Goal: Task Accomplishment & Management: Manage account settings

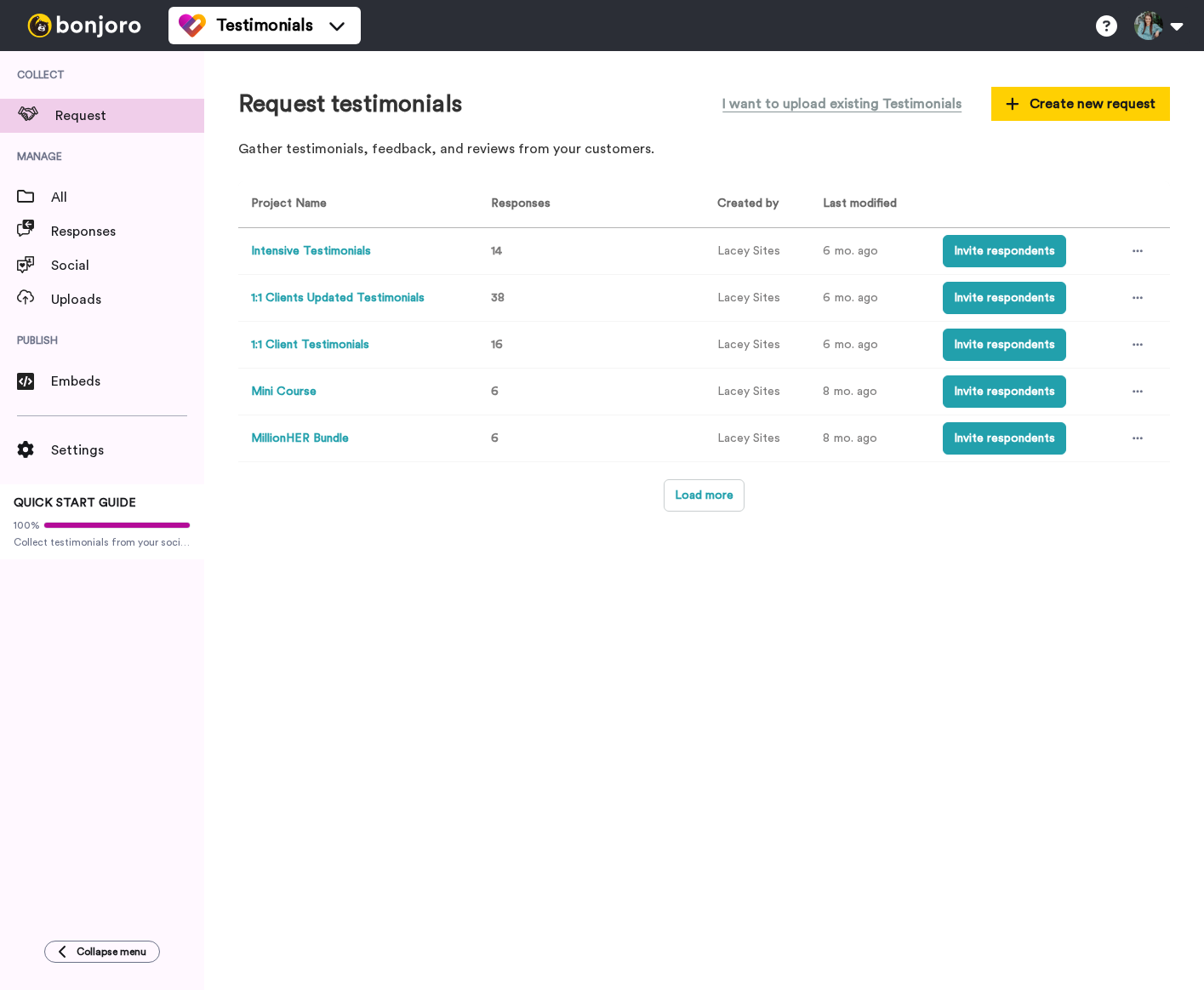
click at [305, 436] on button "MillionHER Bundle" at bounding box center [300, 438] width 98 height 17
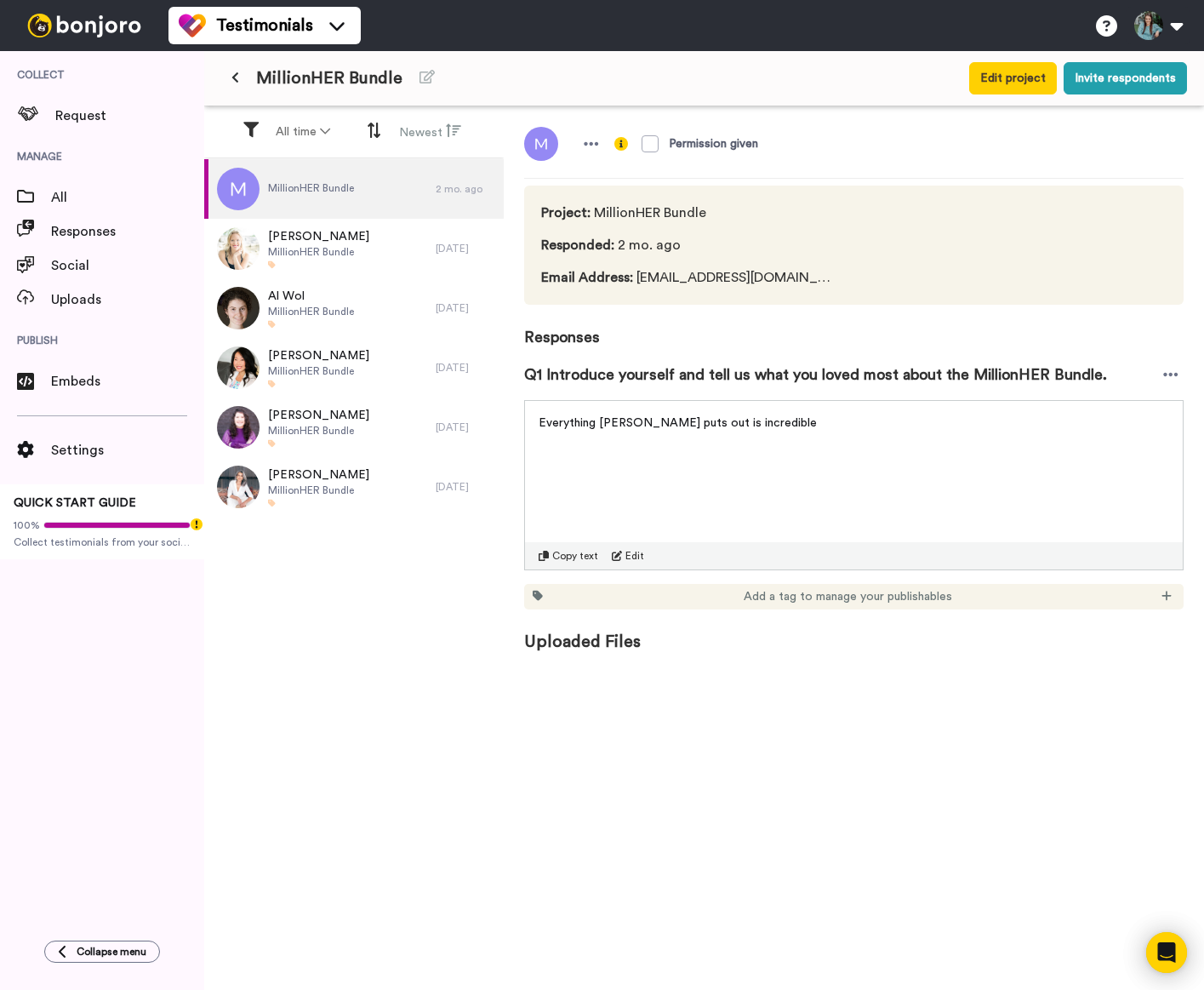
click at [233, 77] on icon at bounding box center [235, 77] width 7 height 12
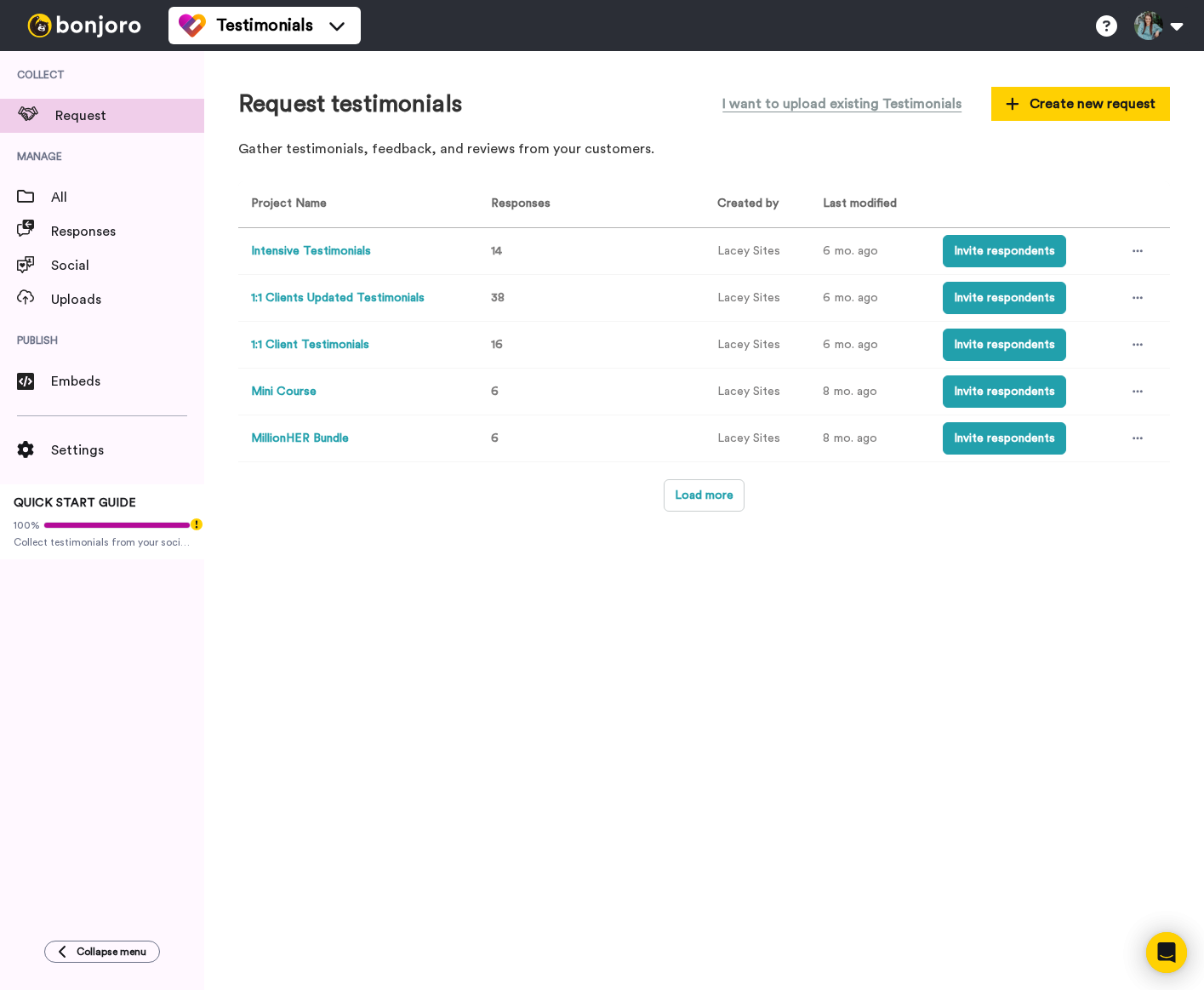
click at [306, 393] on button "Mini Course" at bounding box center [283, 392] width 65 height 17
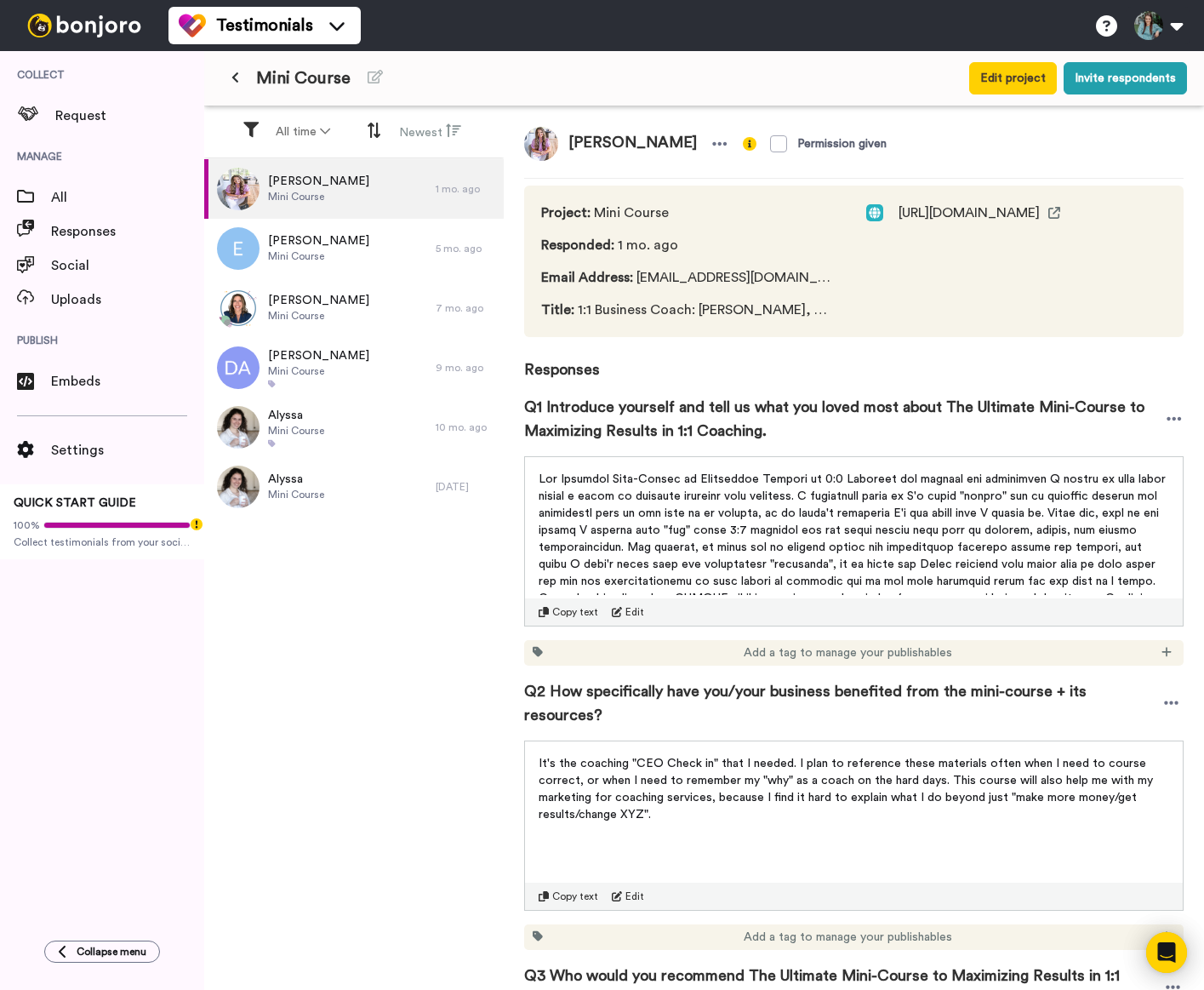
click at [238, 84] on icon at bounding box center [235, 77] width 7 height 12
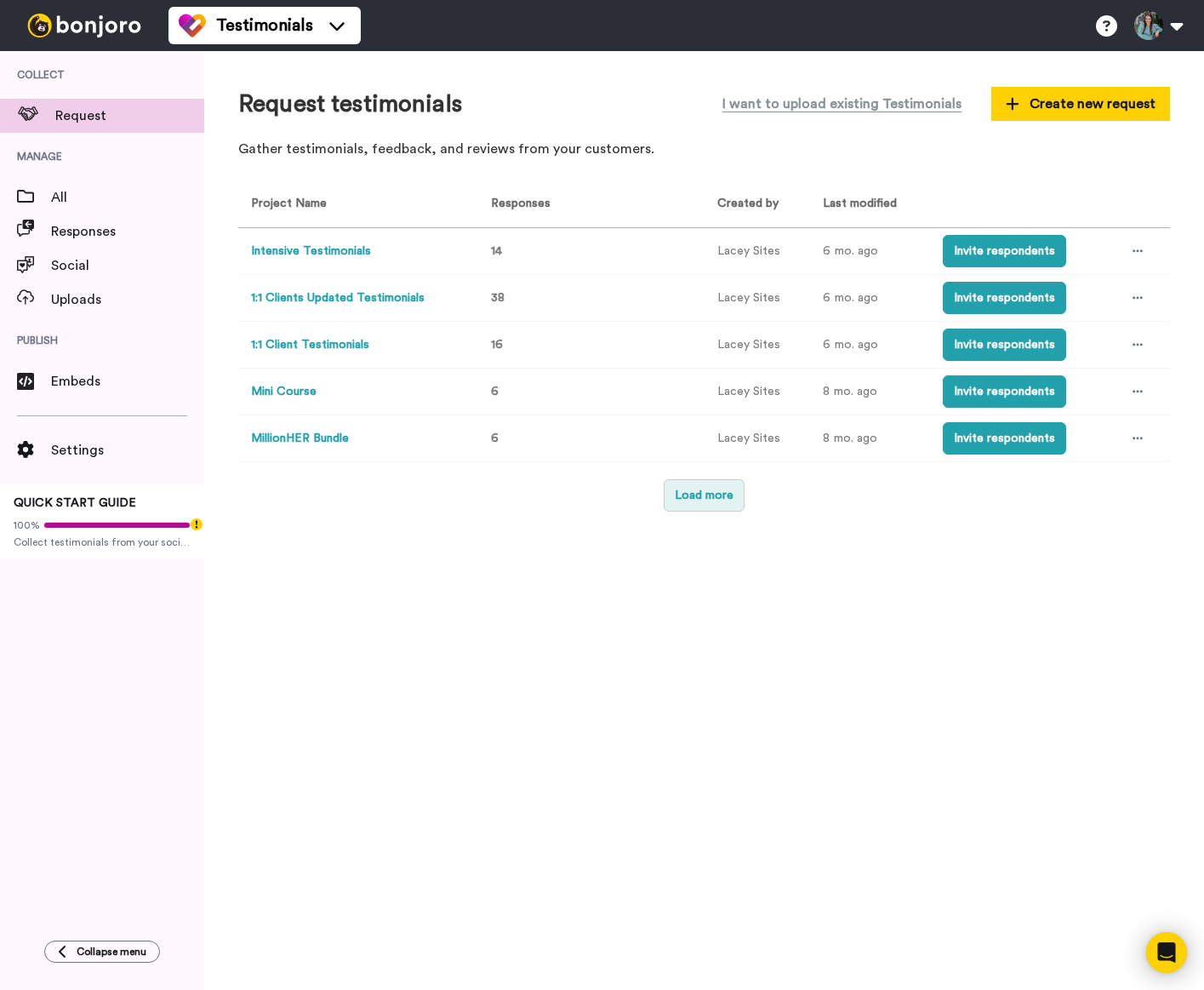
click at [687, 500] on button "Load more" at bounding box center [704, 495] width 81 height 32
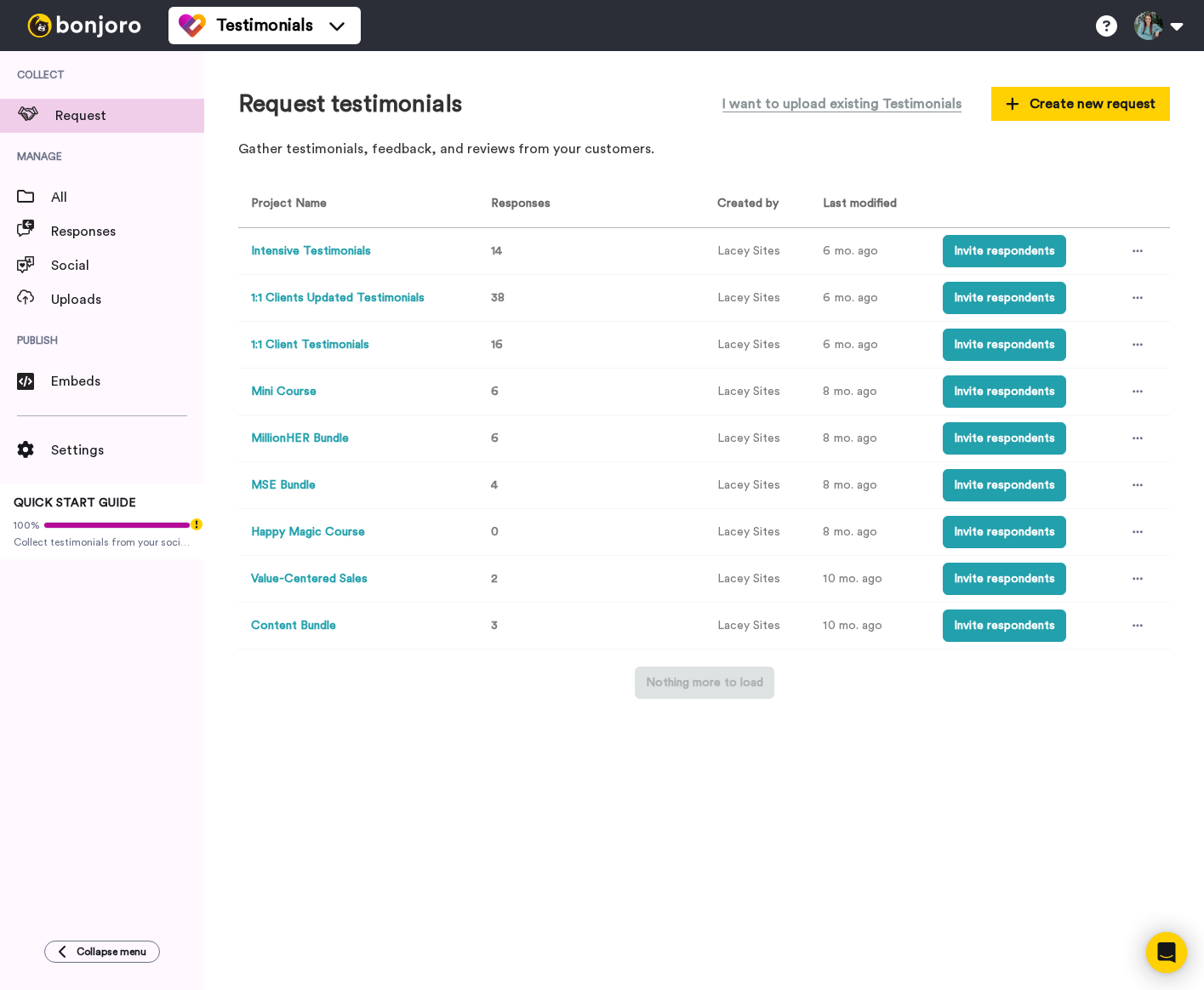
click at [291, 484] on button "MSE Bundle" at bounding box center [283, 485] width 64 height 17
click at [300, 395] on button "Mini Course" at bounding box center [283, 392] width 65 height 17
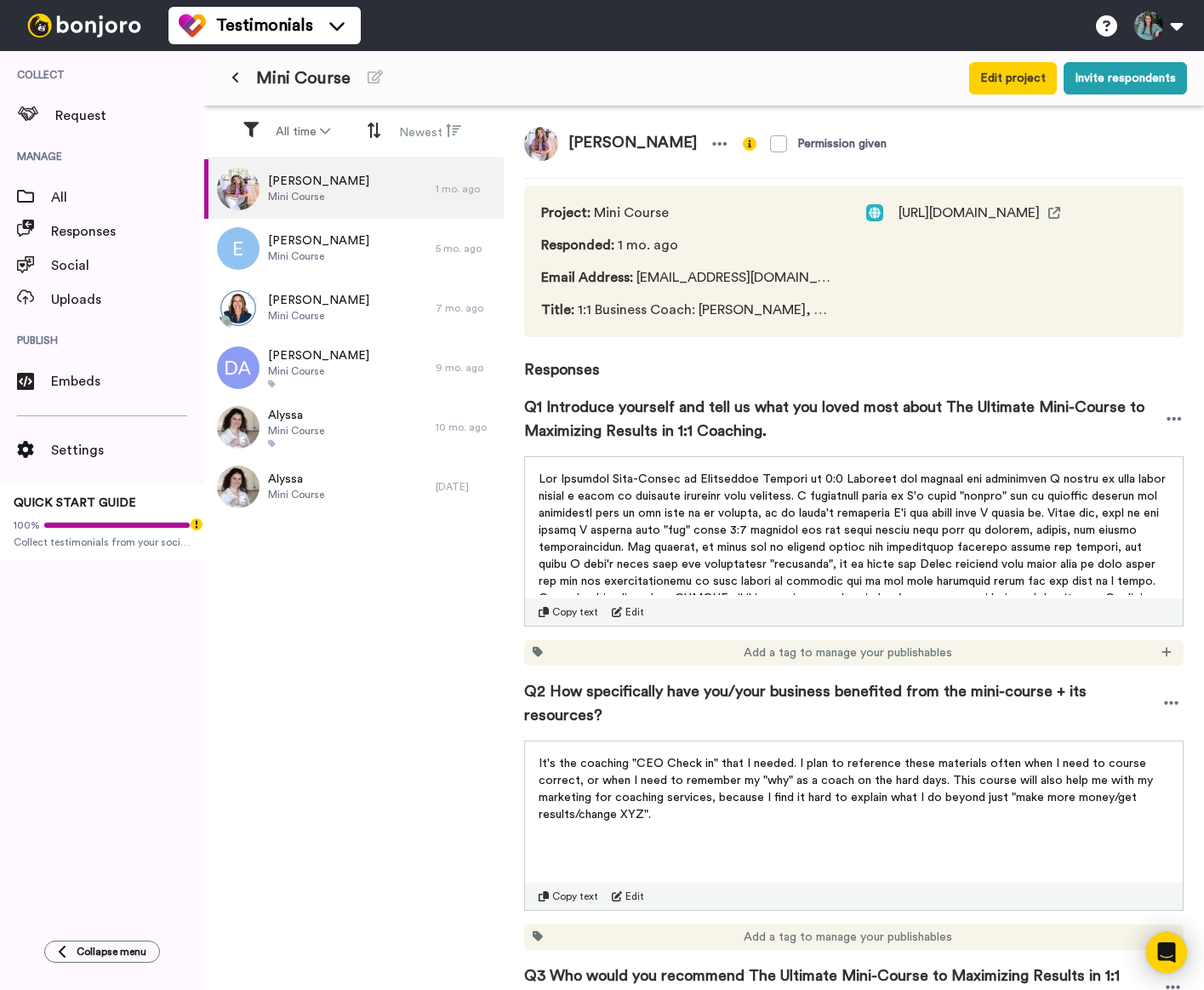
click at [231, 68] on button at bounding box center [235, 78] width 28 height 30
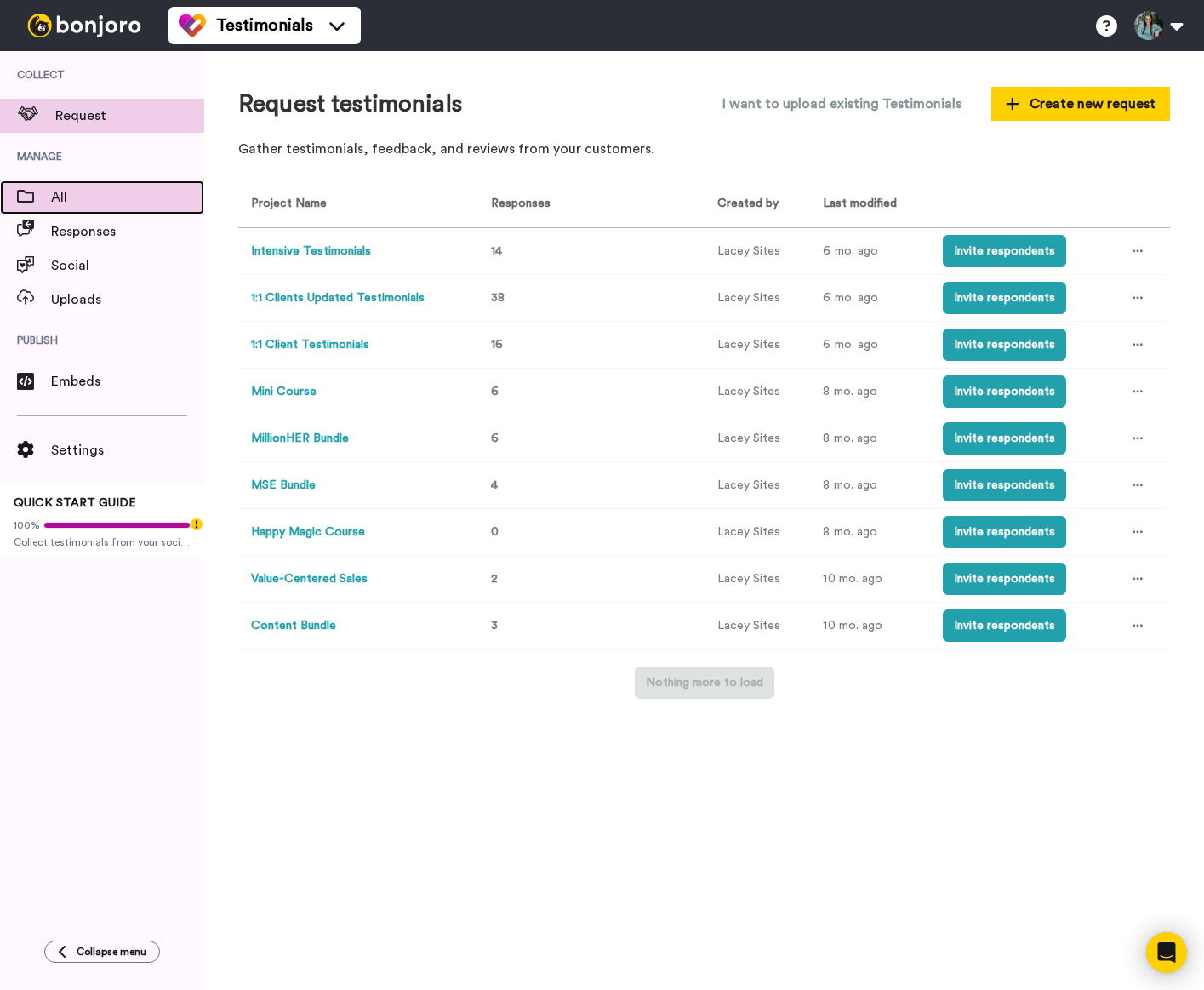
click at [60, 201] on span "All" at bounding box center [128, 198] width 153 height 20
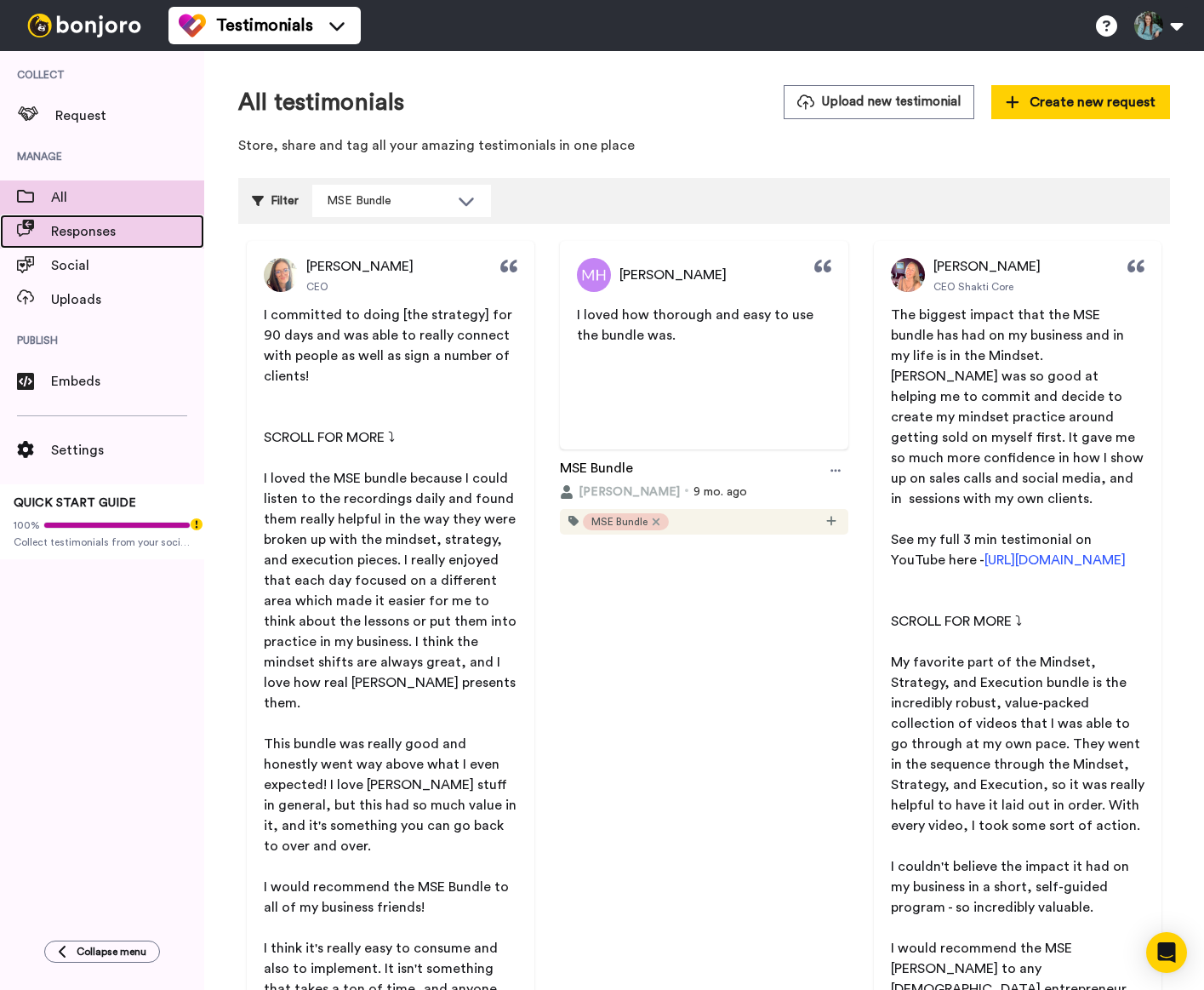
click at [97, 236] on span "Responses" at bounding box center [128, 232] width 153 height 20
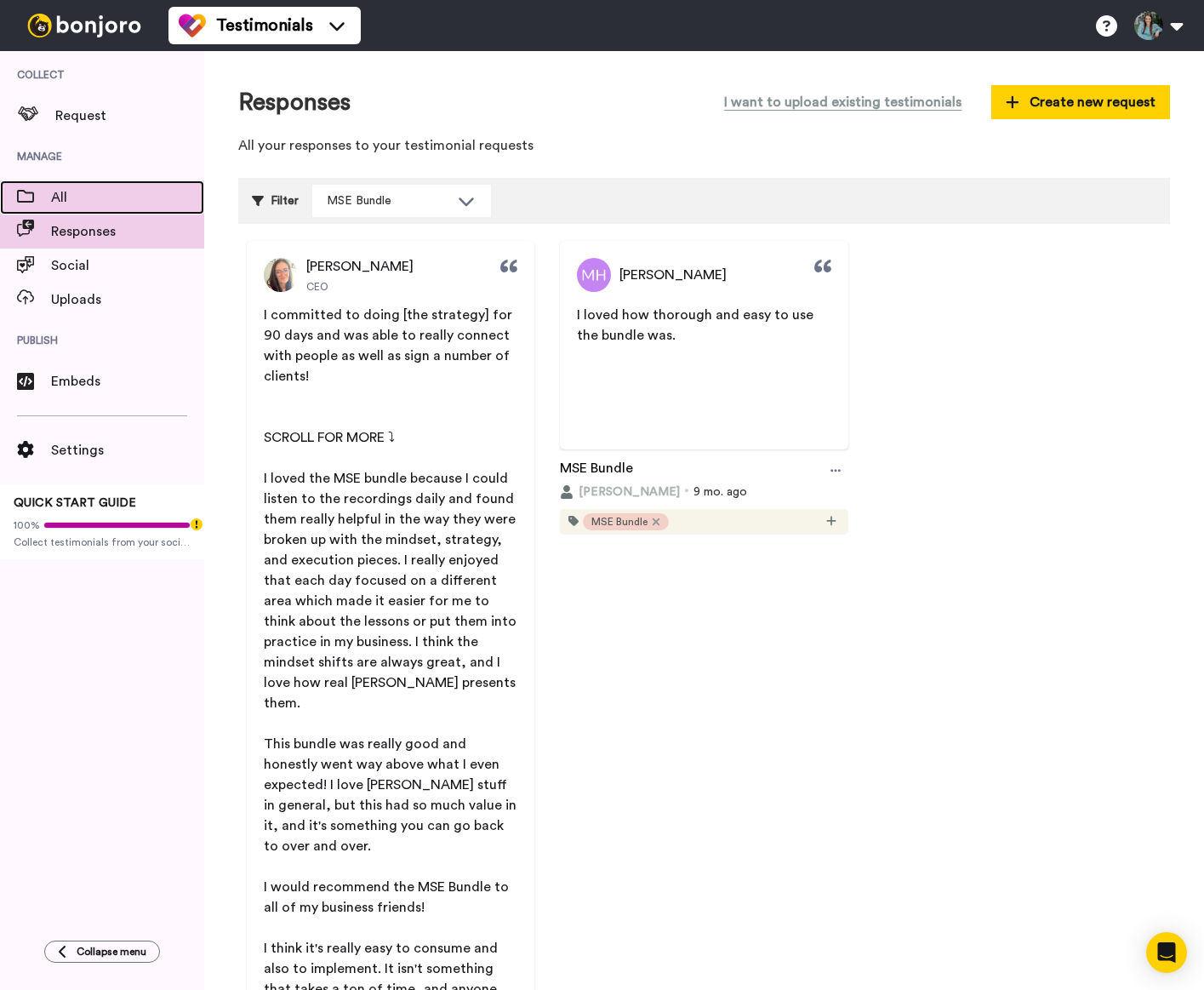
click at [75, 196] on span "All" at bounding box center [128, 198] width 153 height 20
